Goal: Navigation & Orientation: Find specific page/section

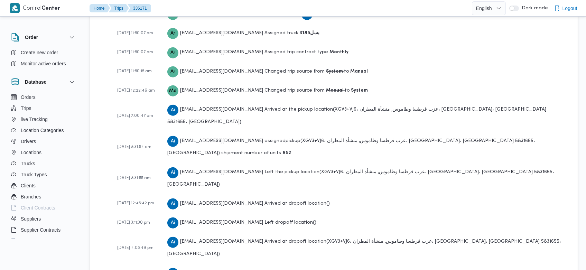
scroll to position [1040, 0]
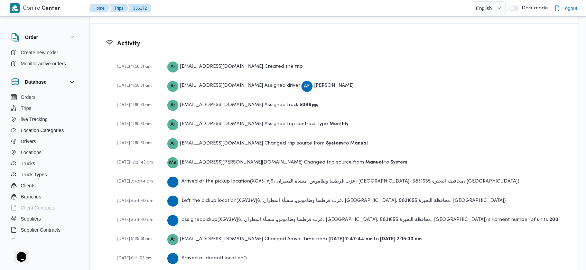
scroll to position [1080, 0]
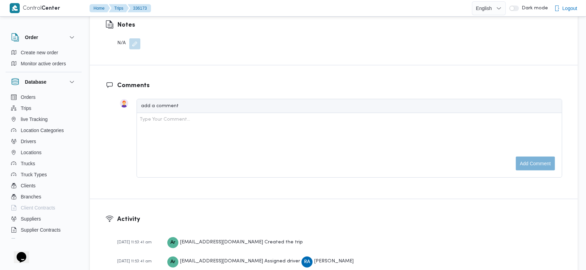
scroll to position [1021, 0]
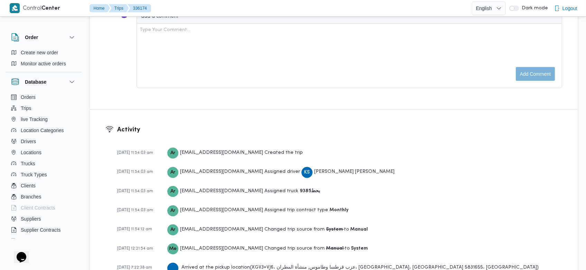
scroll to position [1060, 0]
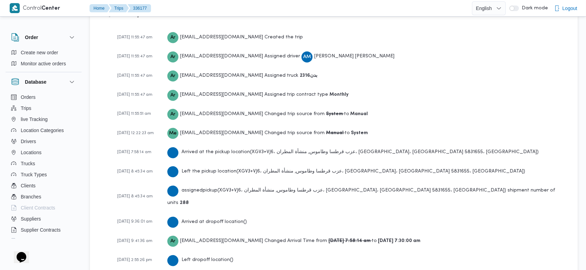
scroll to position [1040, 0]
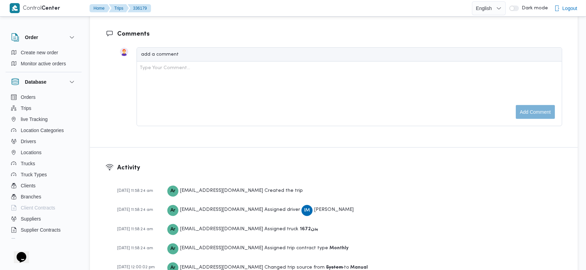
scroll to position [1040, 0]
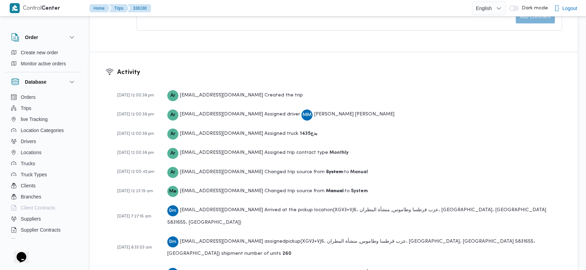
scroll to position [1021, 0]
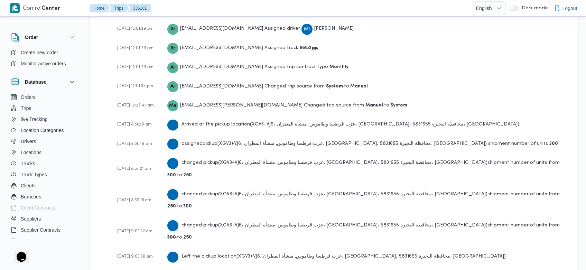
scroll to position [1110, 0]
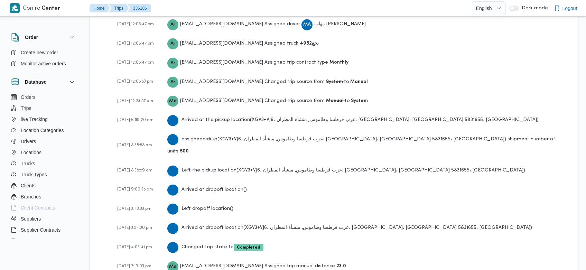
scroll to position [1021, 0]
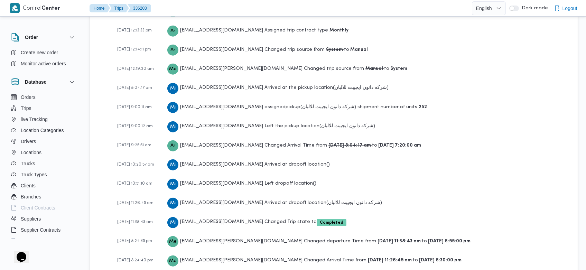
scroll to position [1099, 0]
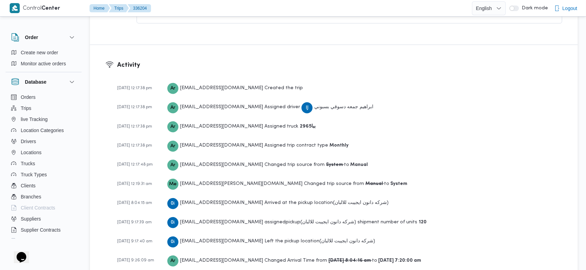
scroll to position [1040, 0]
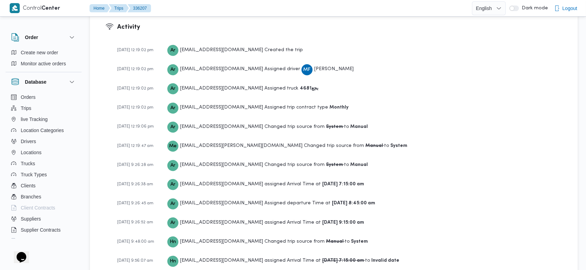
scroll to position [1197, 0]
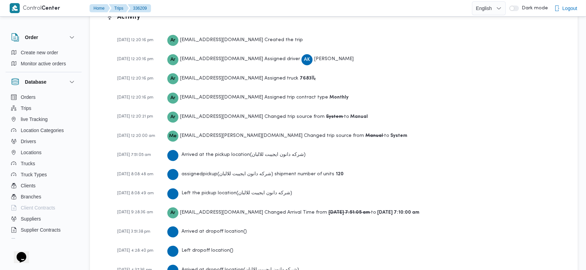
scroll to position [1060, 0]
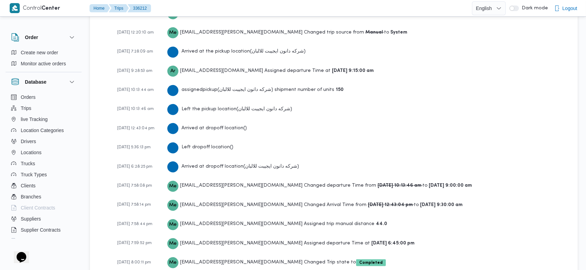
scroll to position [1099, 0]
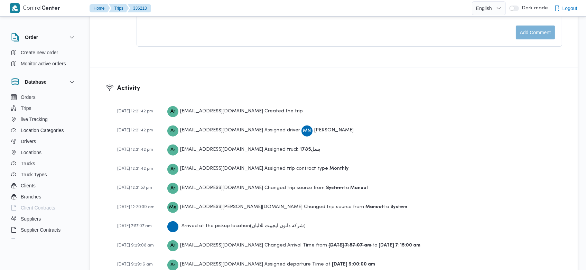
scroll to position [1080, 0]
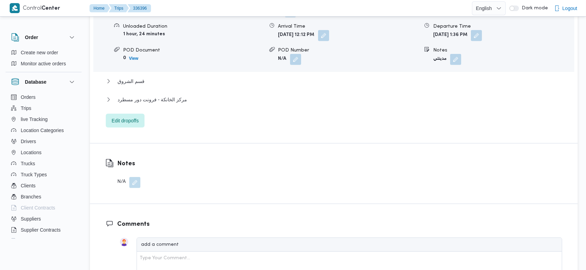
scroll to position [1123, 0]
